Goal: Transaction & Acquisition: Download file/media

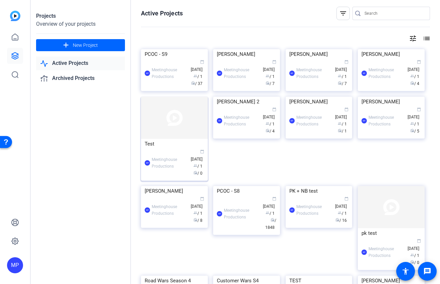
scroll to position [75, 0]
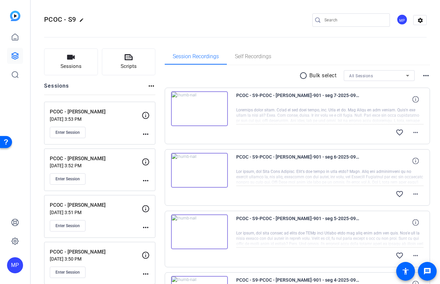
click at [302, 75] on mat-icon "radio_button_unchecked" at bounding box center [304, 75] width 10 height 8
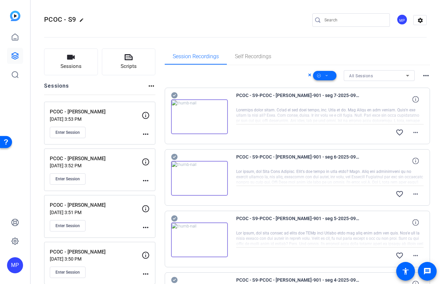
click at [328, 76] on icon at bounding box center [326, 75] width 3 height 8
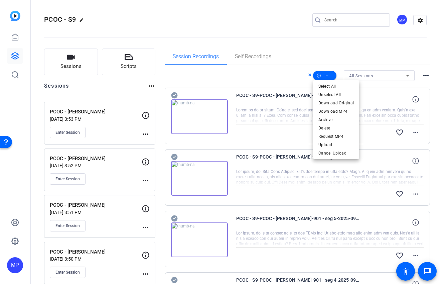
click at [330, 59] on div at bounding box center [220, 142] width 440 height 284
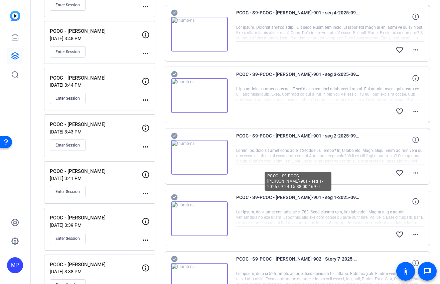
scroll to position [475, 0]
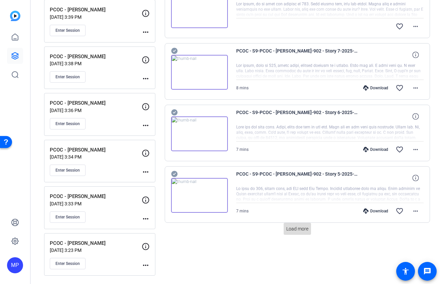
click at [299, 228] on span "Load more" at bounding box center [297, 228] width 22 height 7
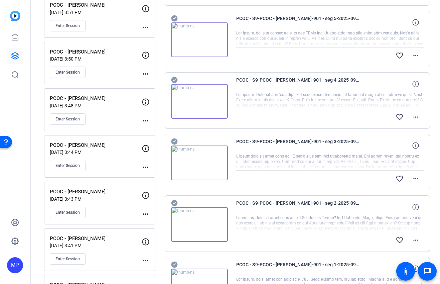
scroll to position [0, 0]
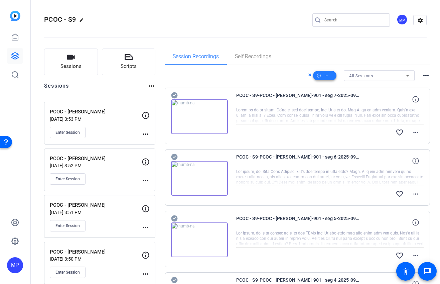
click at [327, 75] on icon at bounding box center [326, 75] width 3 height 8
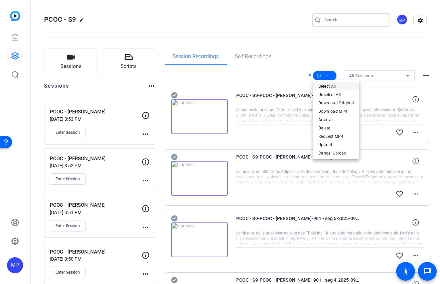
click at [336, 86] on span "Select All" at bounding box center [335, 86] width 35 height 8
click at [259, 75] on div at bounding box center [220, 142] width 440 height 284
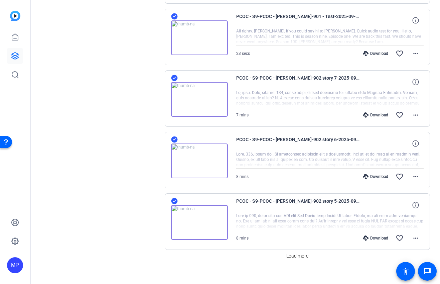
scroll to position [1070, 0]
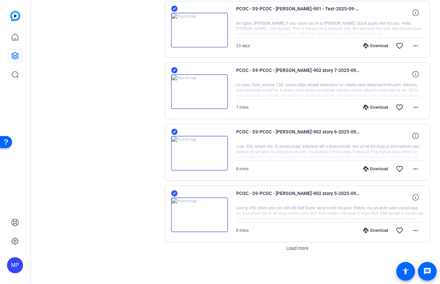
drag, startPoint x: 175, startPoint y: 193, endPoint x: 175, endPoint y: 153, distance: 40.4
click at [175, 193] on icon at bounding box center [174, 193] width 6 height 6
click at [176, 132] on icon at bounding box center [174, 132] width 6 height 6
click at [175, 71] on icon at bounding box center [174, 70] width 6 height 6
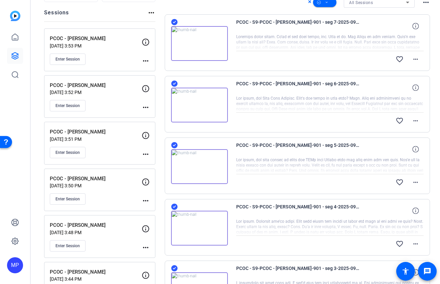
scroll to position [0, 0]
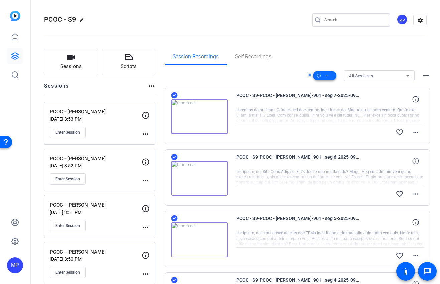
click at [327, 76] on icon at bounding box center [326, 75] width 3 height 8
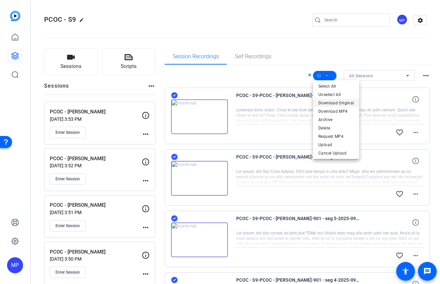
click at [334, 102] on span "Download Original" at bounding box center [335, 103] width 35 height 8
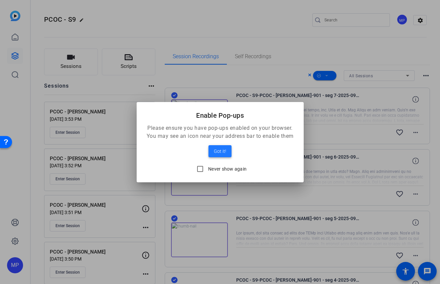
click at [222, 151] on span "Got it!" at bounding box center [220, 151] width 12 height 8
